Goal: Task Accomplishment & Management: Manage account settings

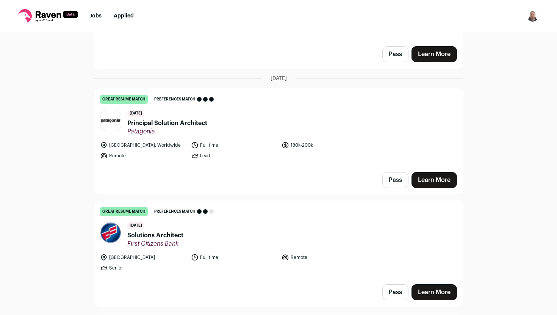
scroll to position [865, 0]
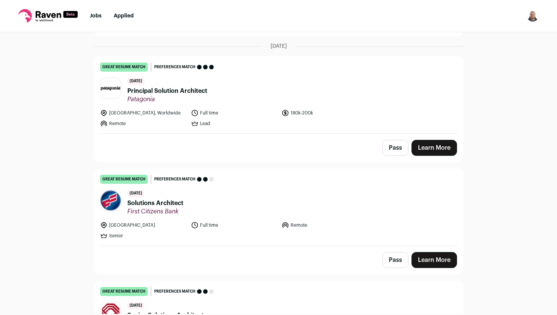
click at [167, 91] on span "Principal Solution Architect" at bounding box center [167, 90] width 80 height 9
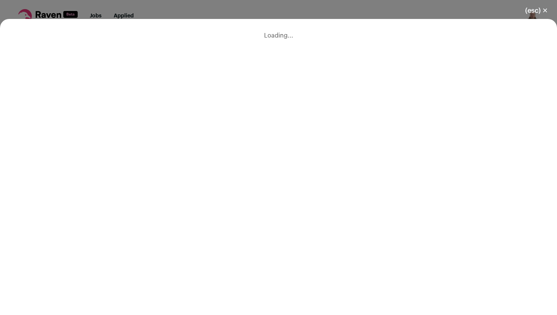
click at [436, 32] on div "Loading..." at bounding box center [278, 35] width 557 height 33
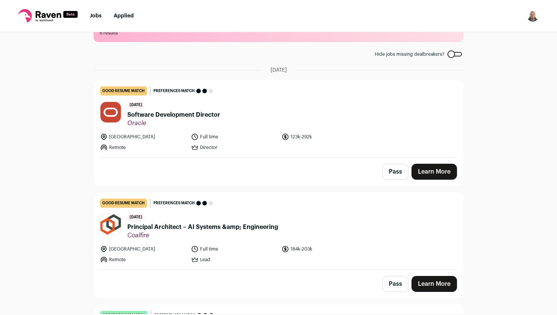
scroll to position [22, 0]
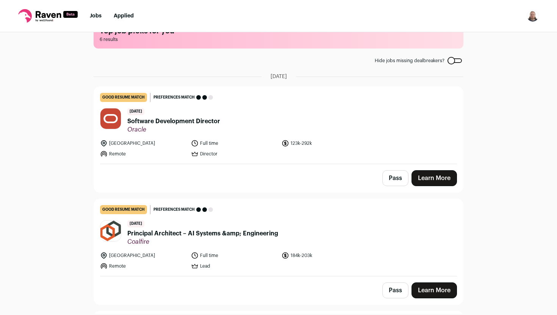
click at [453, 61] on div at bounding box center [455, 60] width 14 height 5
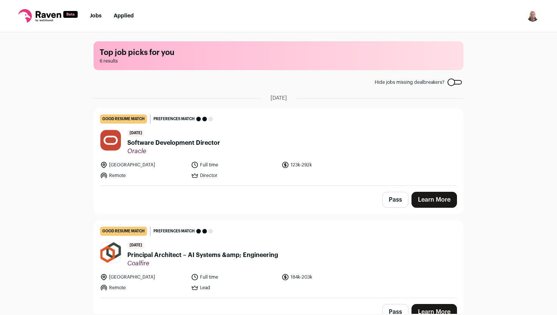
click at [479, 114] on div "Top job picks for you 6 results Hide jobs missing dealbreakers? [DATE] good res…" at bounding box center [278, 173] width 557 height 282
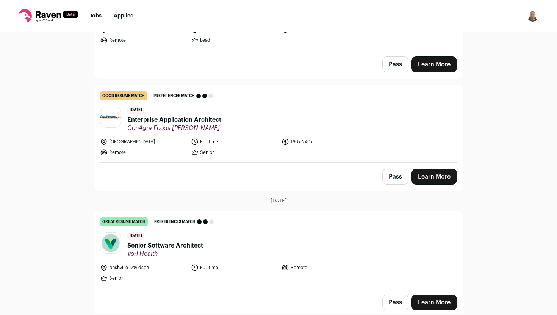
scroll to position [475, 0]
